Goal: Task Accomplishment & Management: Manage account settings

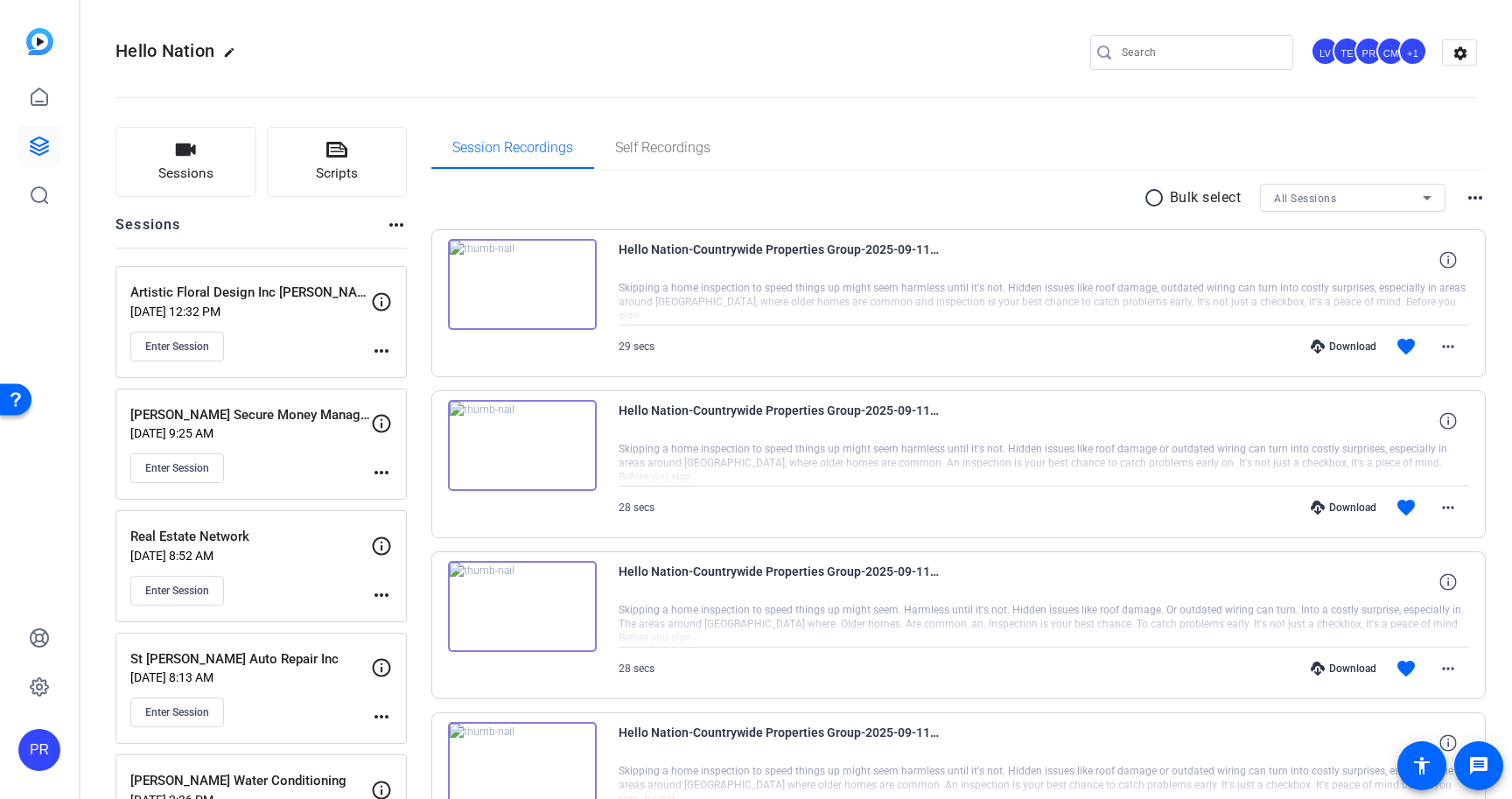
click at [1182, 61] on input "Search" at bounding box center [1200, 52] width 157 height 21
paste input "Lexington"
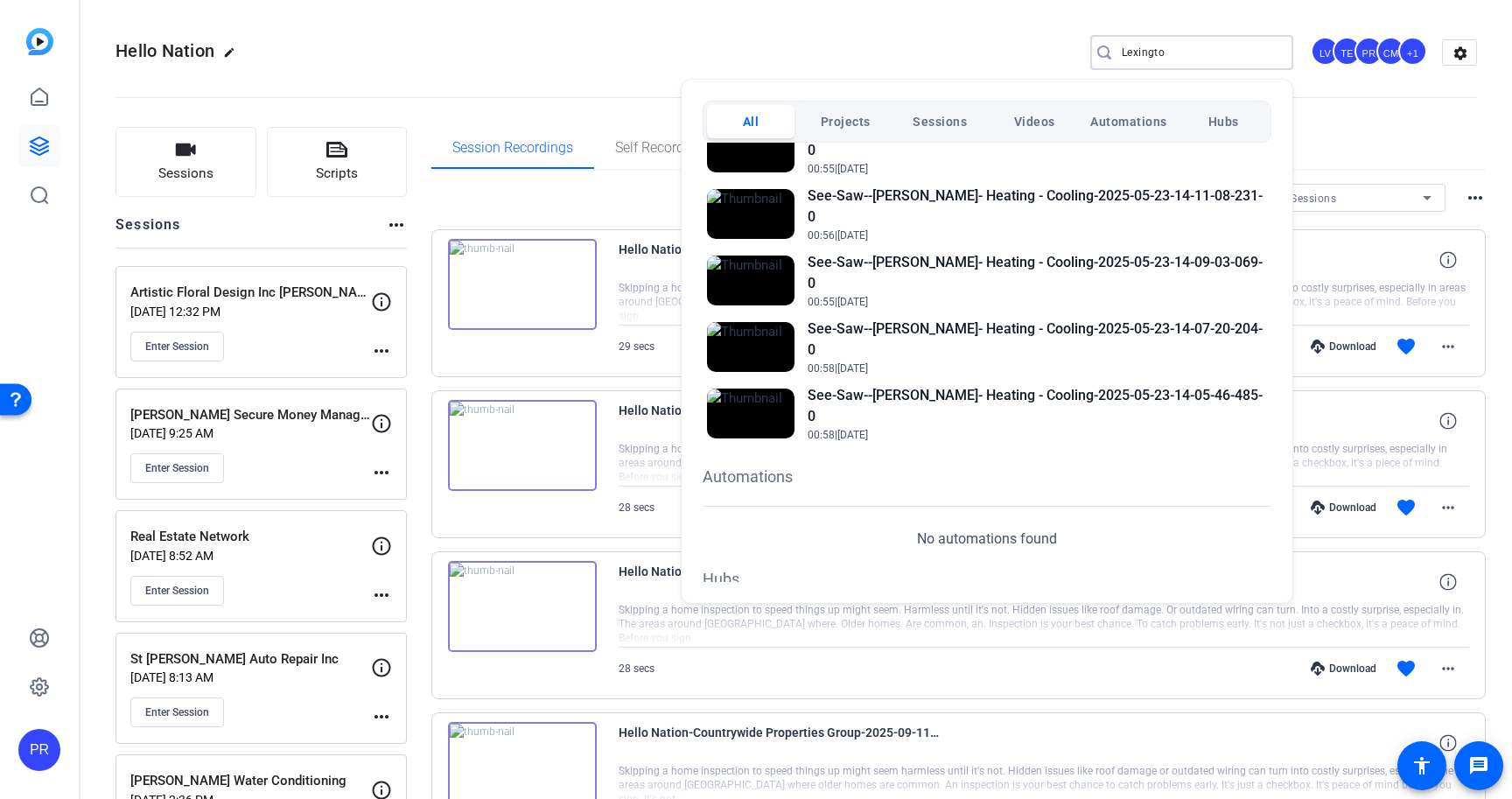
scroll to position [524, 0]
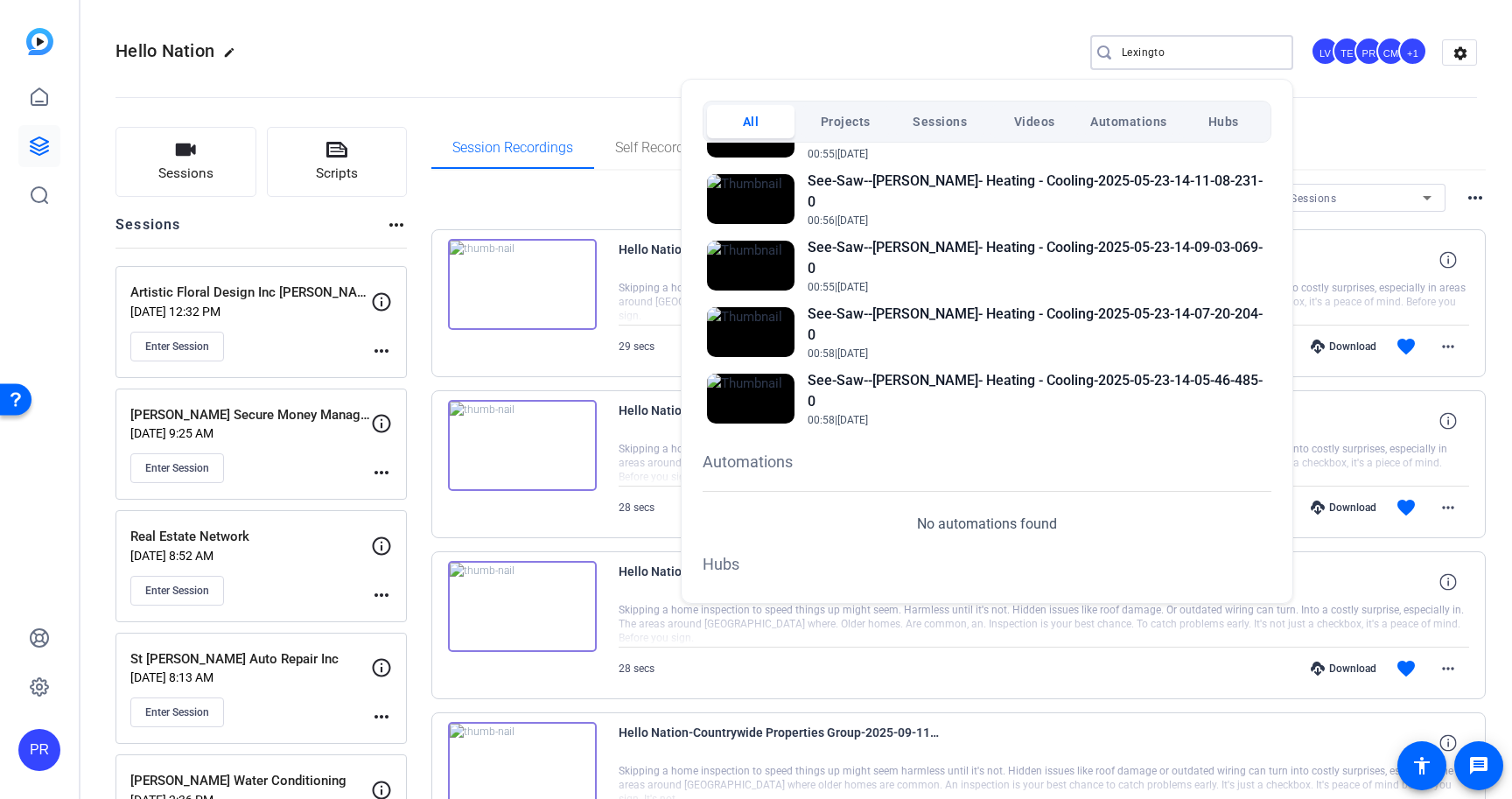
type input "Lexingto"
click at [668, 59] on div at bounding box center [756, 399] width 1512 height 799
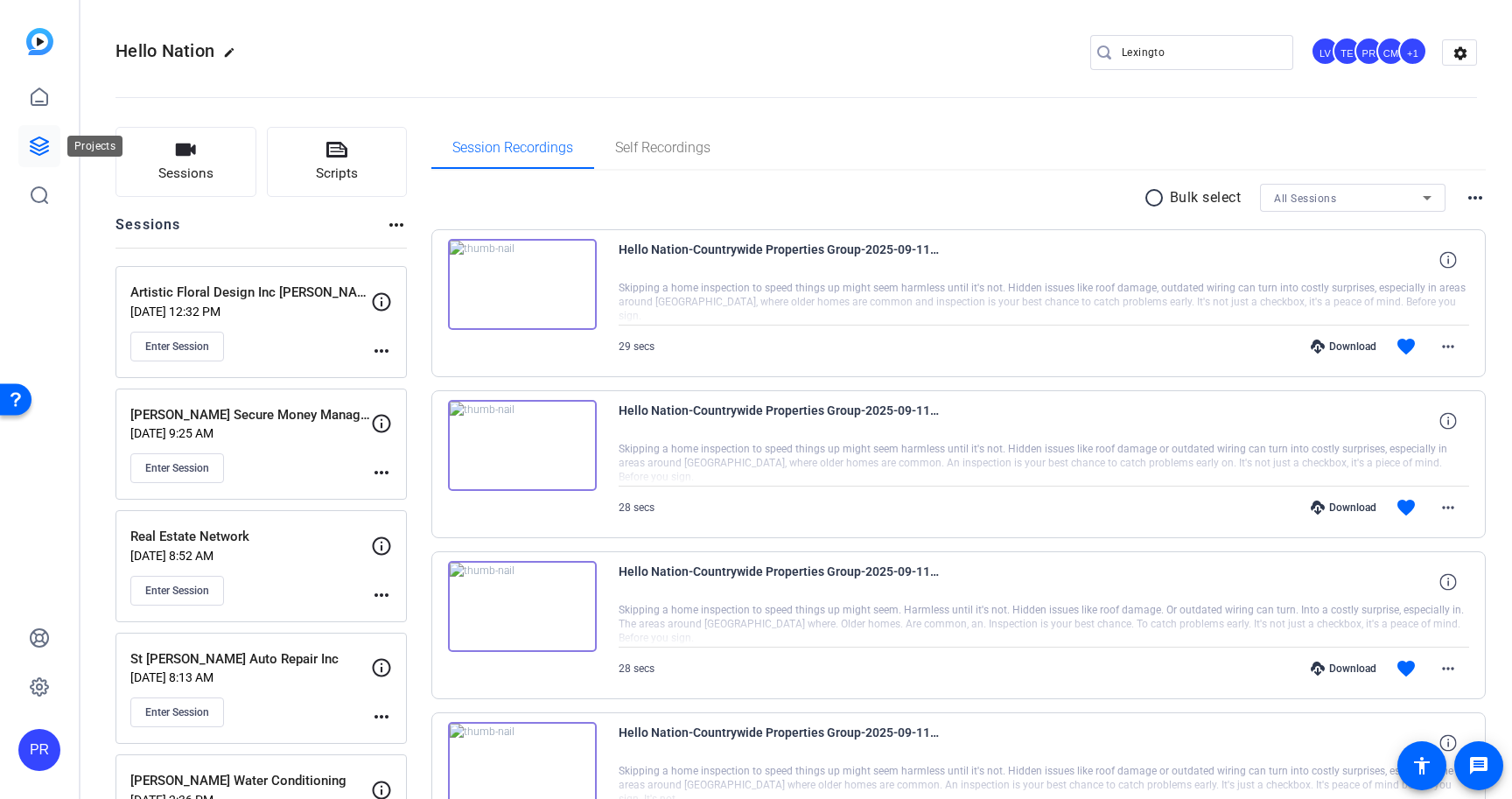
click at [50, 146] on link at bounding box center [39, 146] width 42 height 42
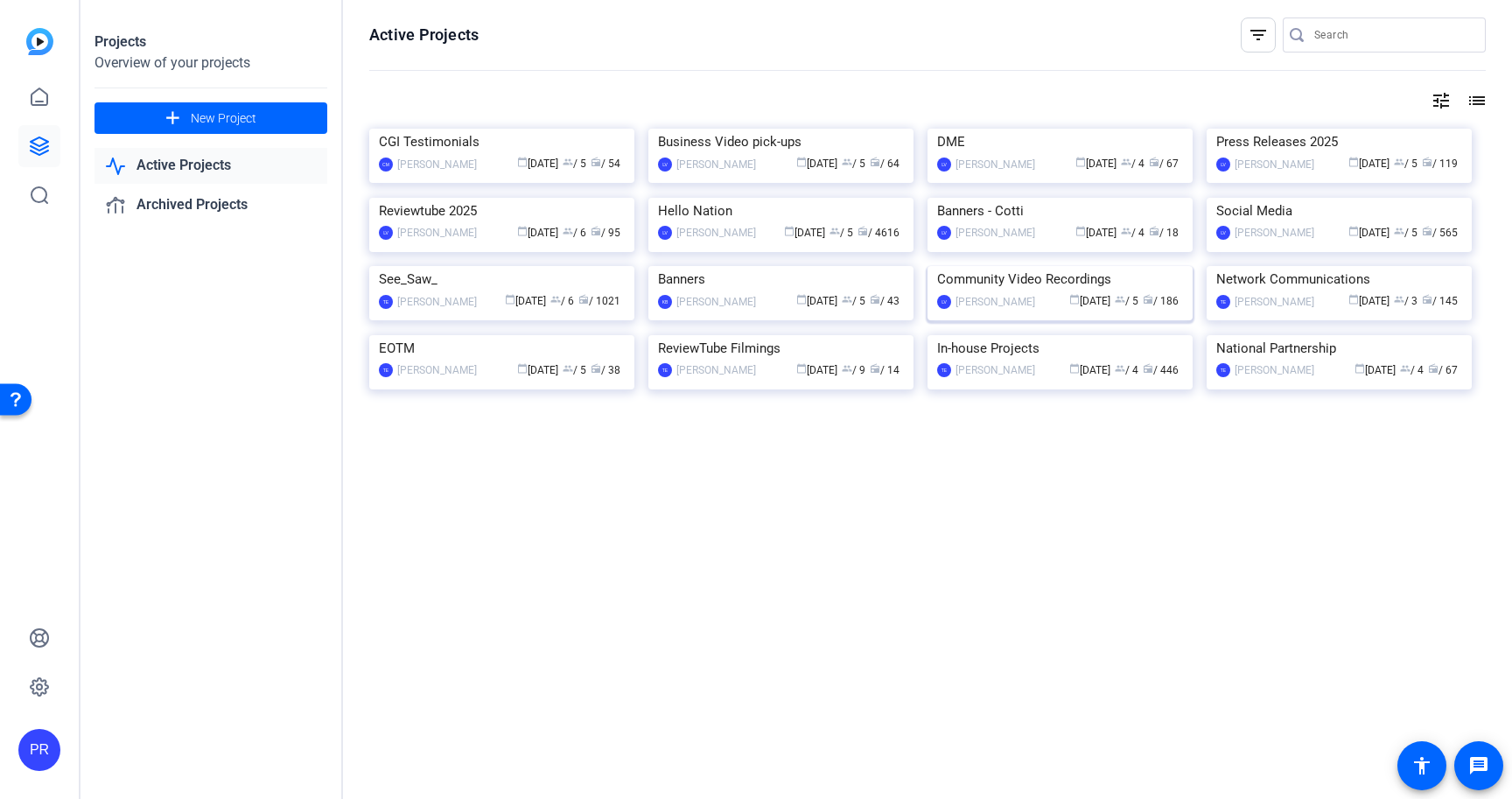
click at [1039, 266] on img at bounding box center [1060, 266] width 265 height 0
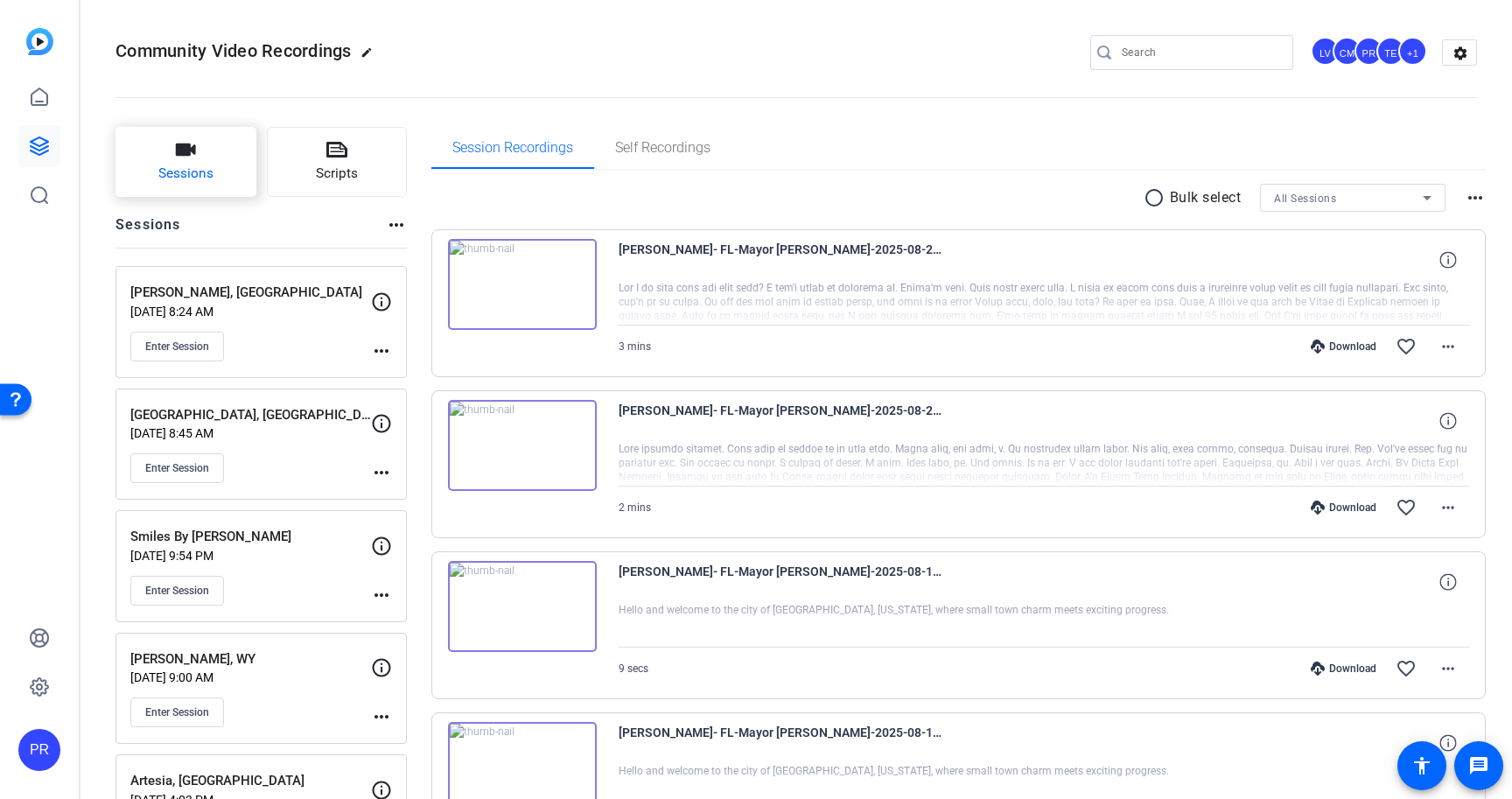
click at [226, 161] on button "Sessions" at bounding box center [186, 162] width 141 height 70
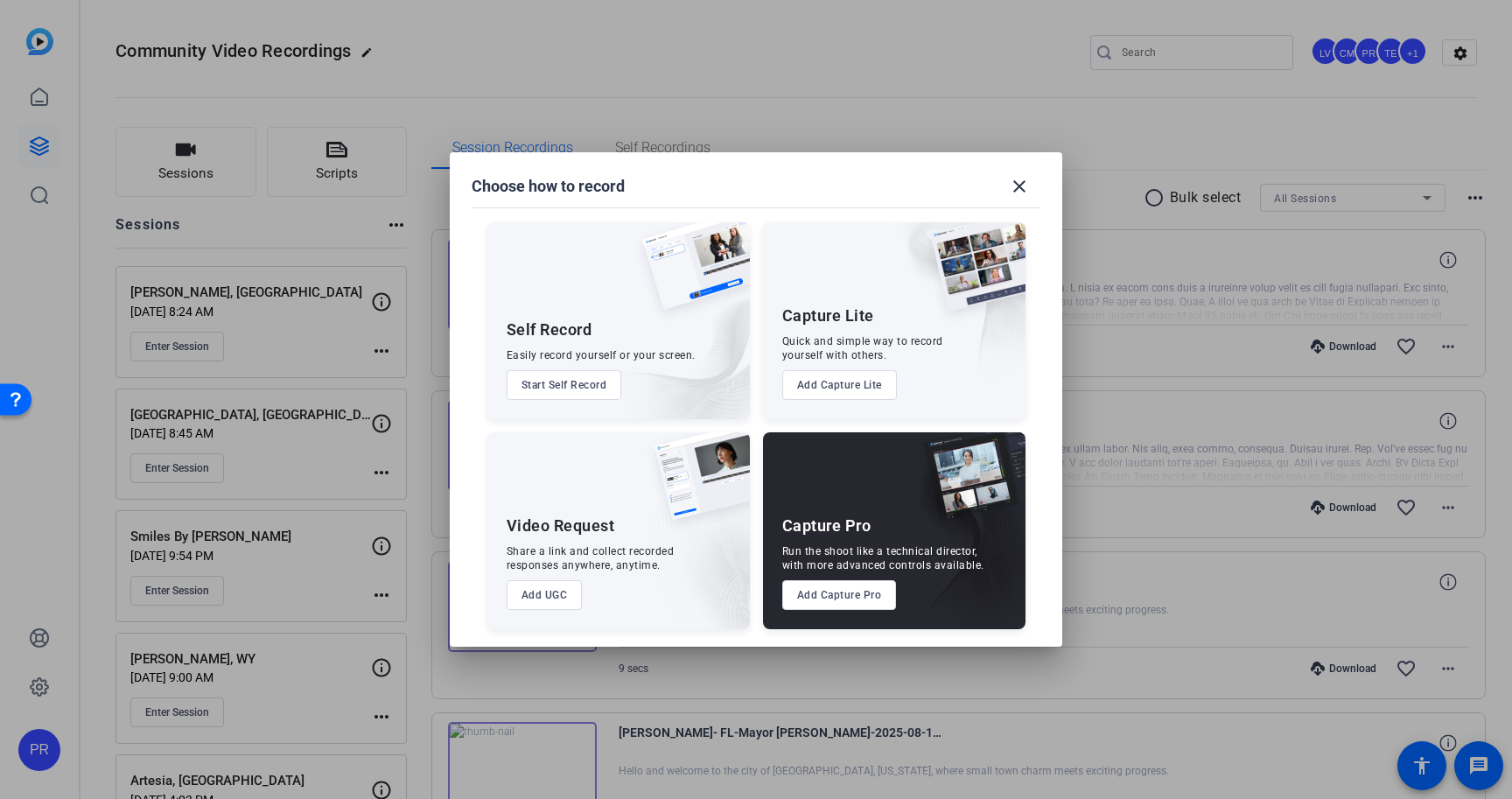
click at [861, 591] on button "Add Capture Pro" at bounding box center [839, 595] width 114 height 30
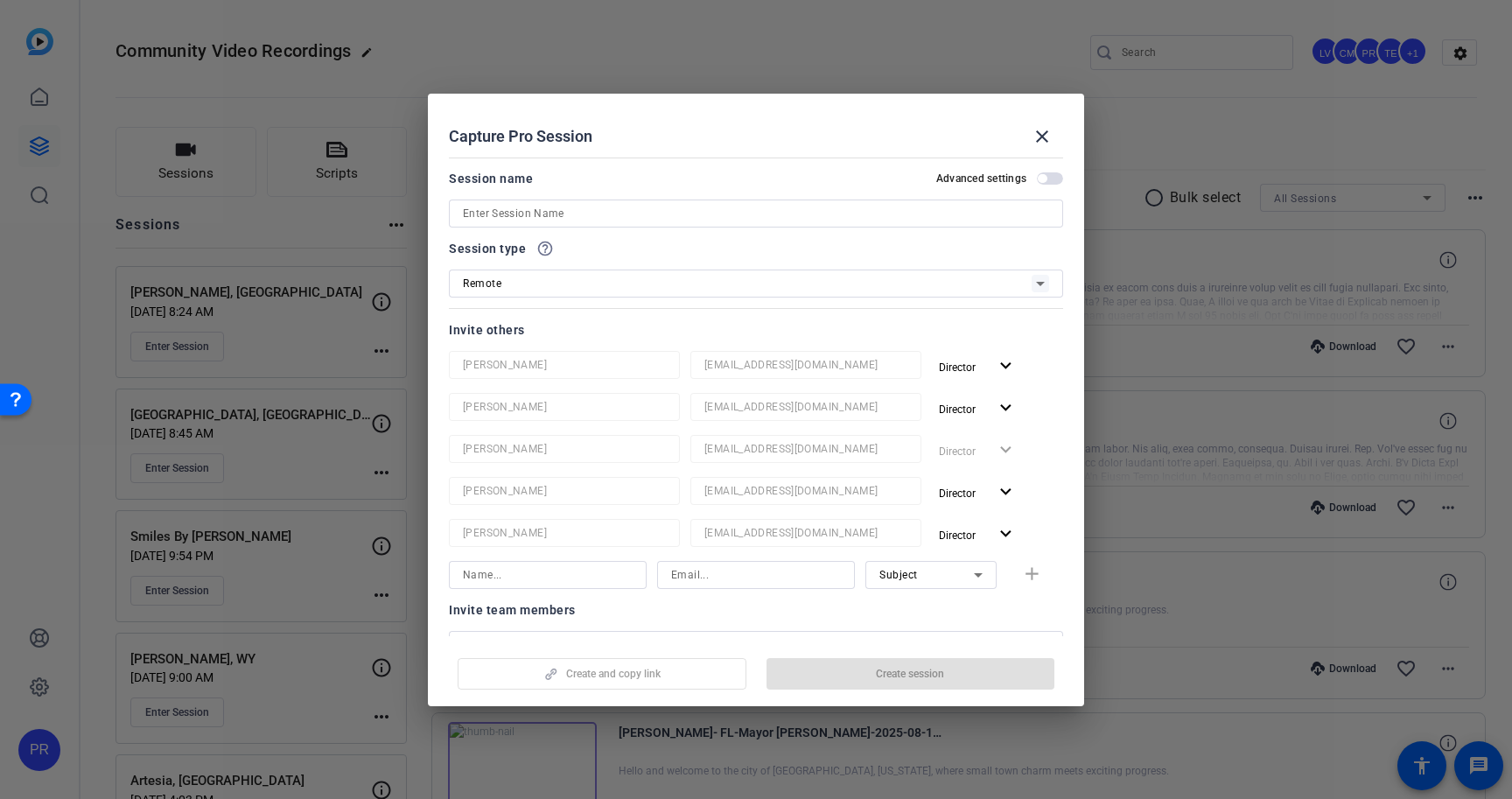
click at [695, 212] on input at bounding box center [756, 213] width 586 height 21
paste input "Lexington"
type input "Lexington"
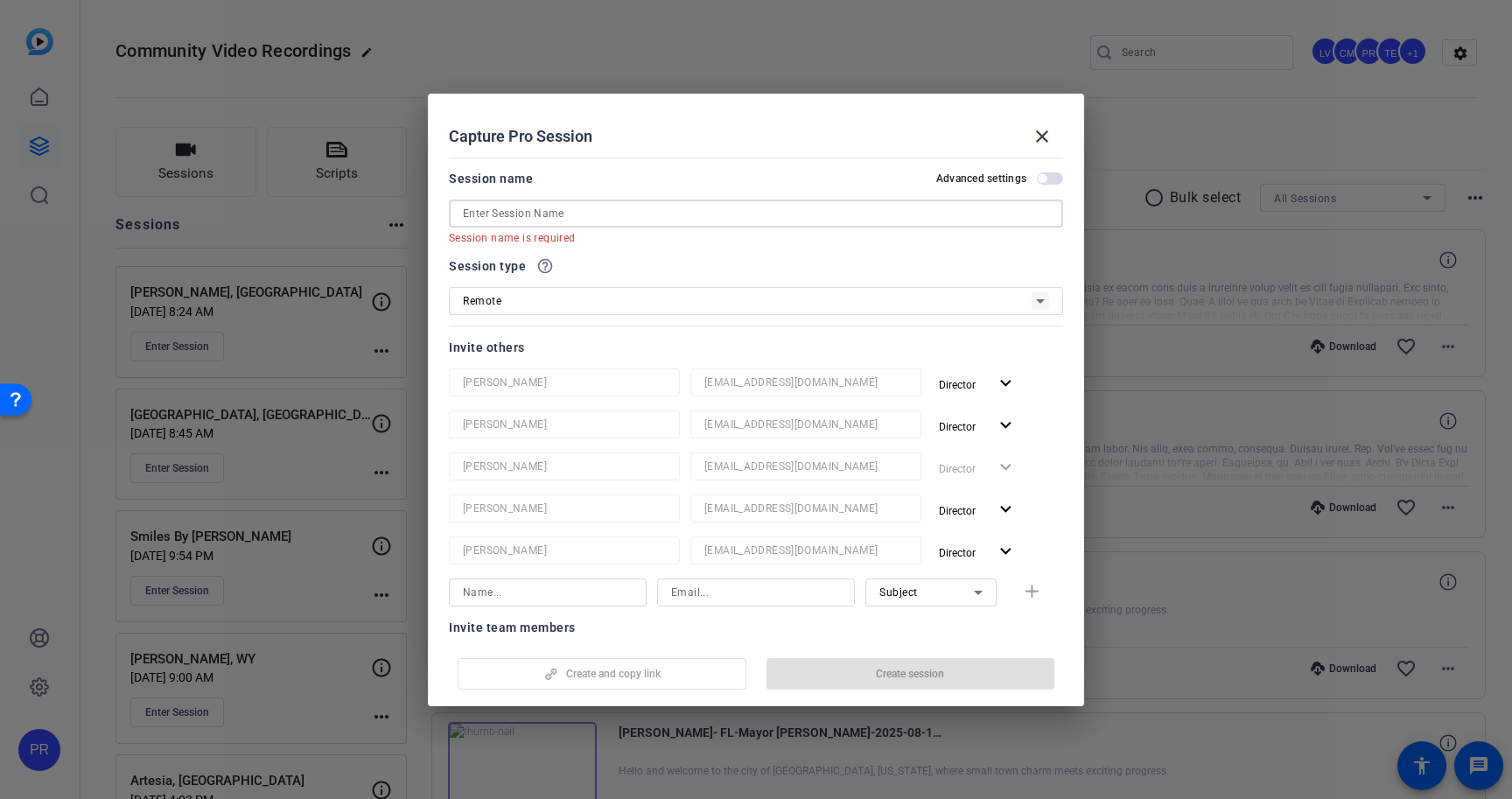
paste input "OpenReel | VO ONLY - Lexington, NC 2025 | Education Video | :30"
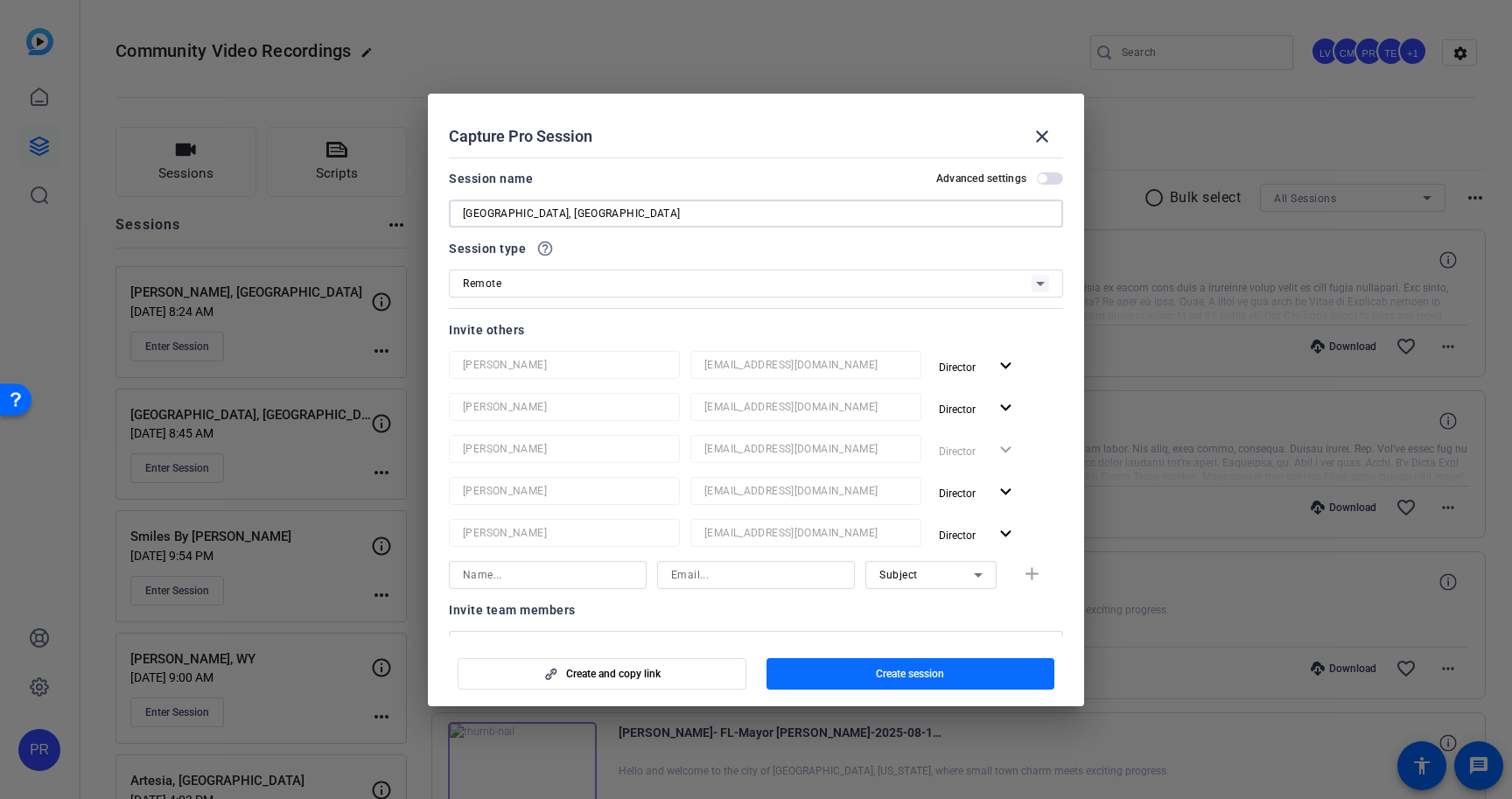
type input "Lexington, NC"
click at [966, 675] on span "button" at bounding box center [911, 675] width 289 height 42
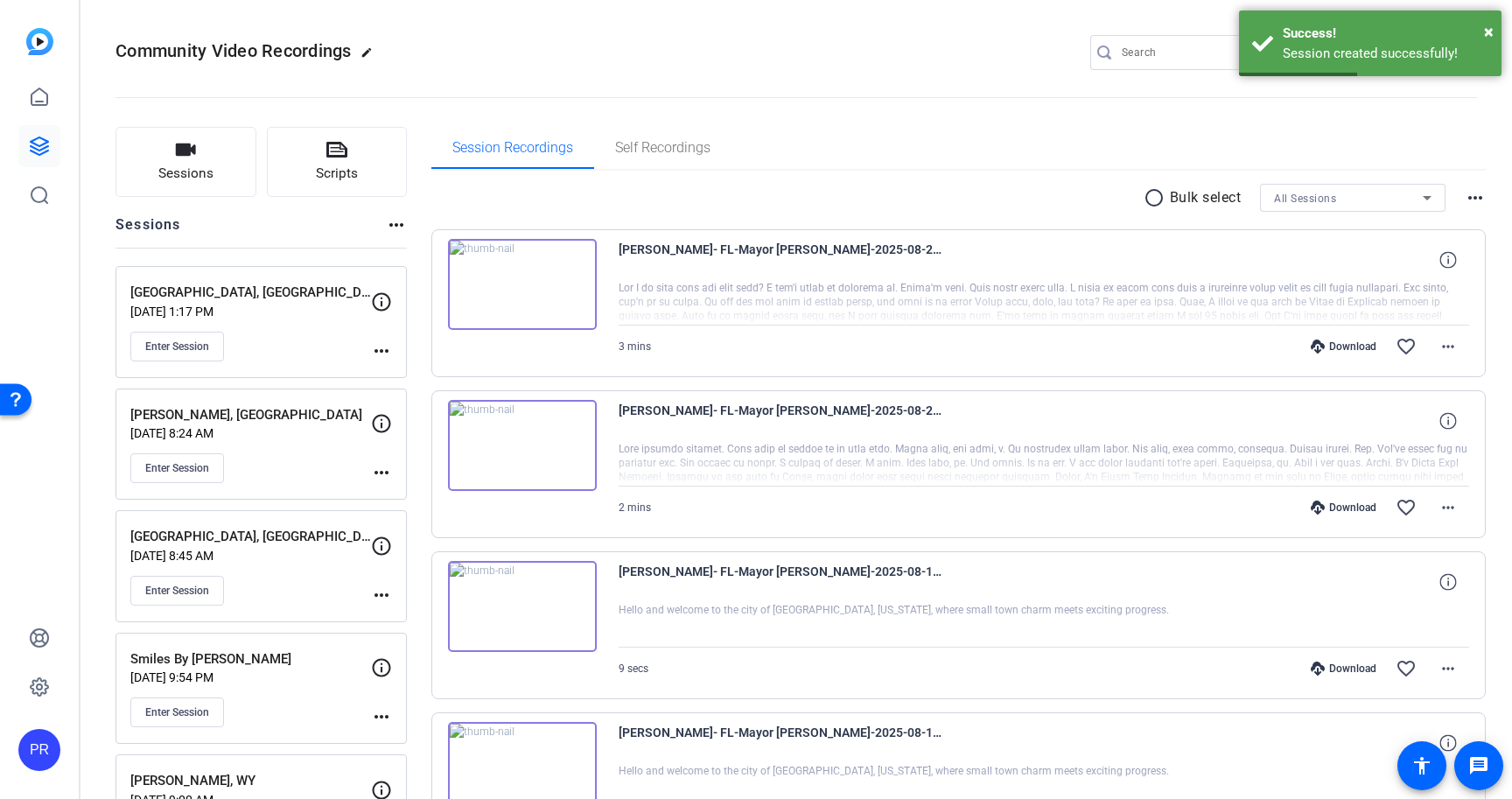
click at [384, 354] on mat-icon "more_horiz" at bounding box center [381, 351] width 21 height 21
click at [391, 373] on span "Edit Session" at bounding box center [424, 376] width 80 height 21
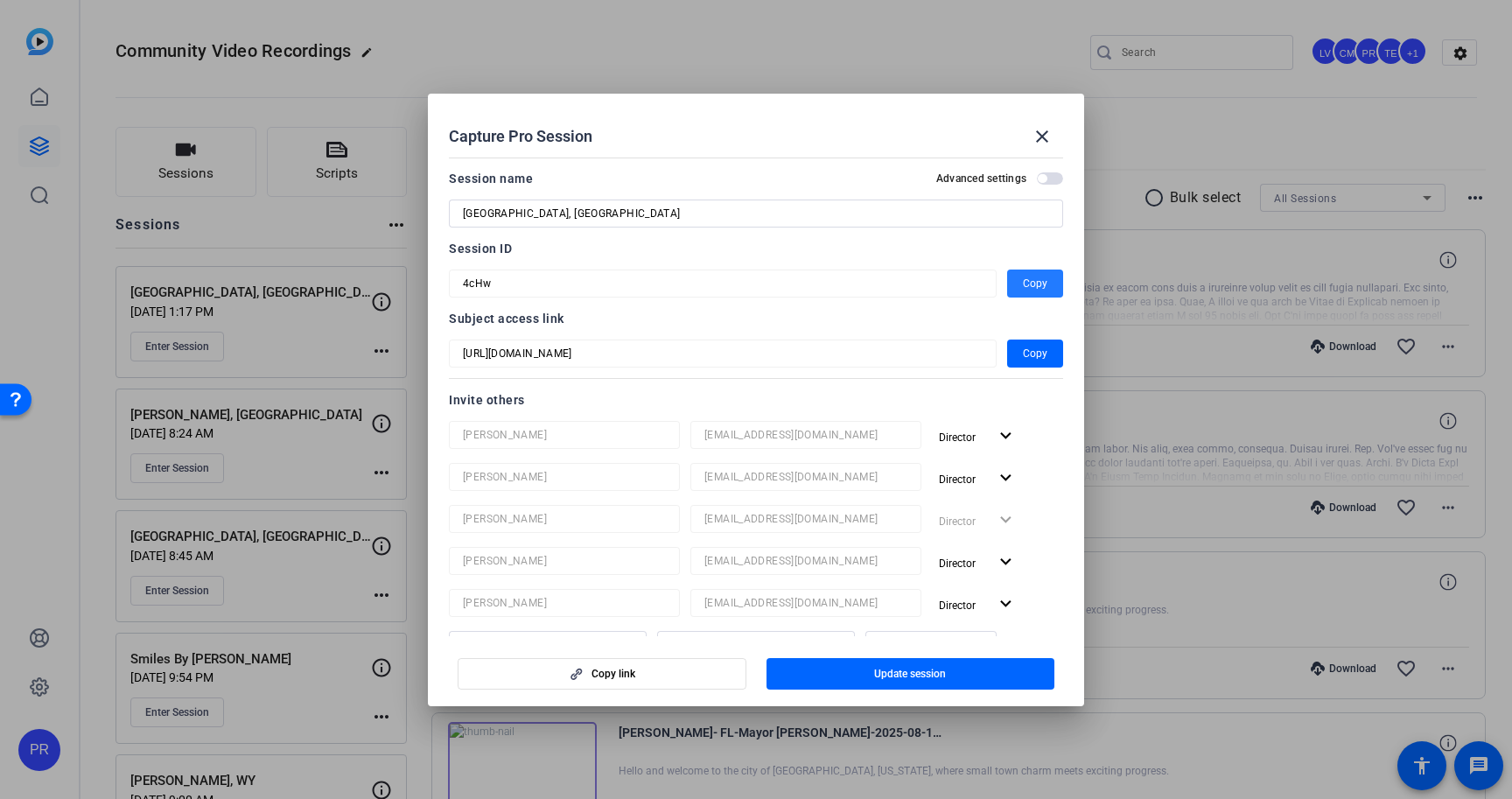
click at [1048, 286] on span "button" at bounding box center [1035, 284] width 56 height 42
